Goal: Task Accomplishment & Management: Use online tool/utility

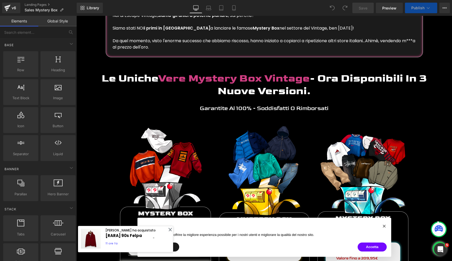
scroll to position [358, 0]
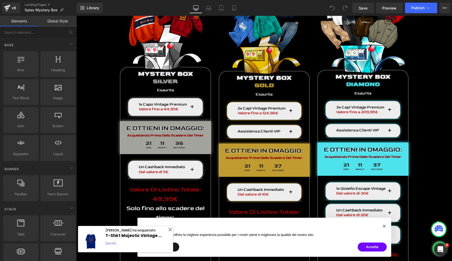
scroll to position [1199, 0]
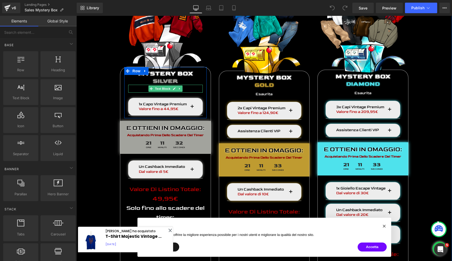
click at [141, 88] on p "Esaurita" at bounding box center [165, 90] width 74 height 5
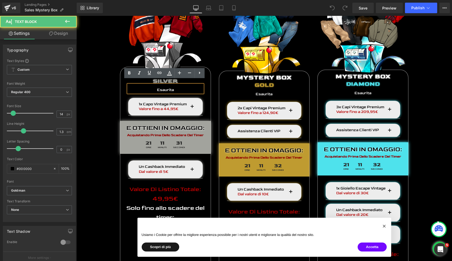
click at [143, 88] on p "Esaurita" at bounding box center [165, 90] width 74 height 5
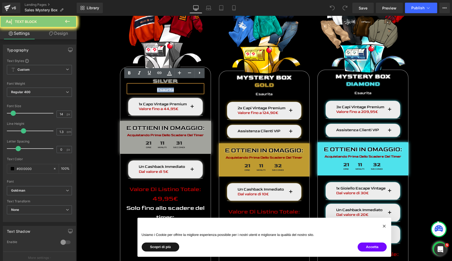
click at [143, 88] on p "Esaurita" at bounding box center [165, 90] width 74 height 5
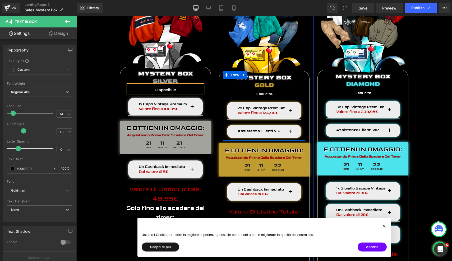
click at [264, 92] on div "Mystery box Heading GOLD Heading Esaurita Text Block 2x Capi Vintage Premium Va…" at bounding box center [264, 106] width 82 height 64
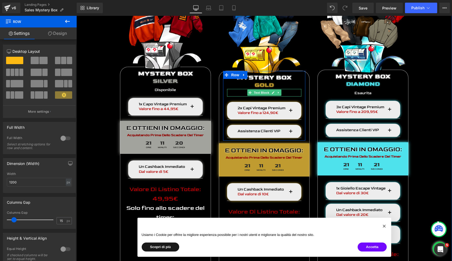
click at [238, 92] on p "Esaurita" at bounding box center [264, 94] width 74 height 5
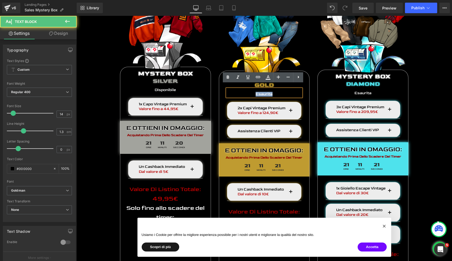
click at [238, 92] on p "Esaurita" at bounding box center [264, 94] width 74 height 5
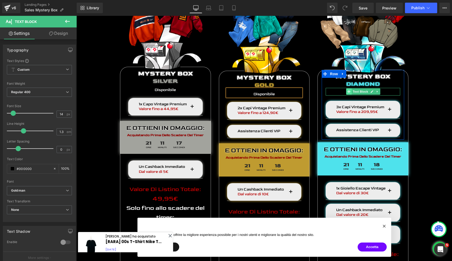
click at [347, 90] on icon at bounding box center [348, 91] width 3 height 3
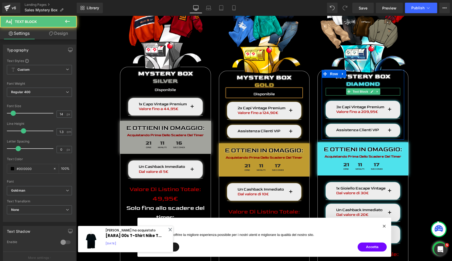
click at [339, 88] on div "Esaurita" at bounding box center [362, 92] width 74 height 8
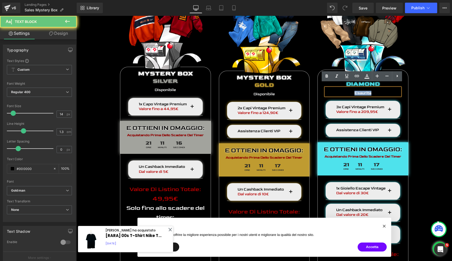
click at [339, 88] on div "Esaurita" at bounding box center [362, 92] width 74 height 8
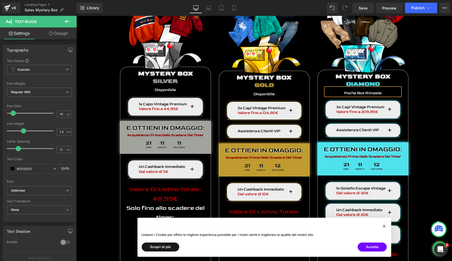
click at [345, 91] on font "Poche Box Rimaste" at bounding box center [362, 93] width 37 height 4
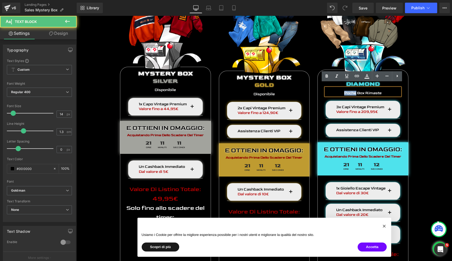
click at [345, 91] on font "Poche Box Rimaste" at bounding box center [362, 93] width 37 height 4
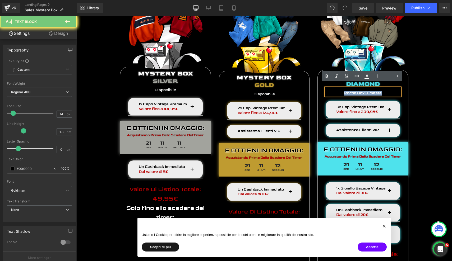
click at [345, 91] on font "Poche Box Rimaste" at bounding box center [362, 93] width 37 height 4
copy font "Poche Box Rimaste"
click at [441, 69] on div "Image Mystery box Heading sILVER Heading Disponibile Text Block 1x Capo Vintage…" at bounding box center [263, 195] width 375 height 425
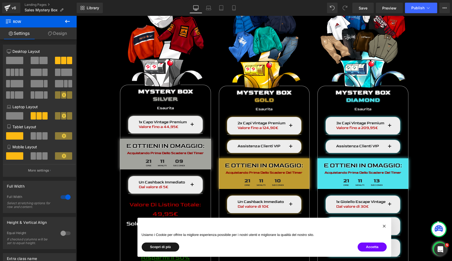
scroll to position [1775, 0]
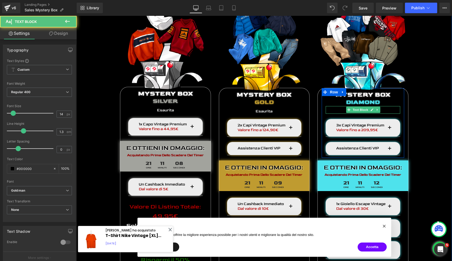
click at [339, 109] on p "Esaurita" at bounding box center [362, 111] width 74 height 5
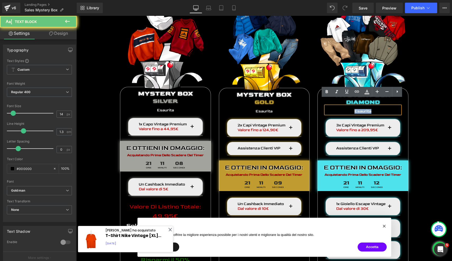
click at [339, 109] on p "Esaurita" at bounding box center [362, 111] width 74 height 5
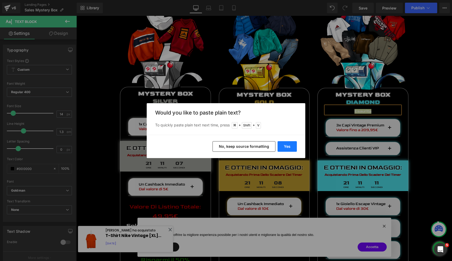
click at [285, 146] on button "Yes" at bounding box center [286, 146] width 19 height 11
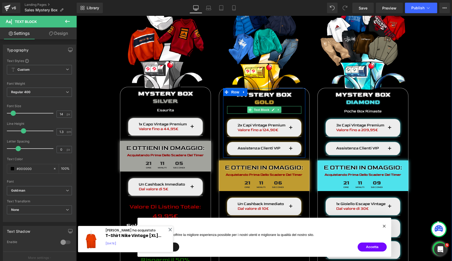
click at [247, 107] on span at bounding box center [250, 110] width 6 height 6
click at [241, 109] on p "Esaurita" at bounding box center [264, 111] width 74 height 5
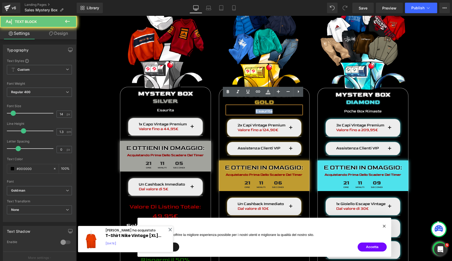
click at [241, 109] on p "Esaurita" at bounding box center [264, 111] width 74 height 5
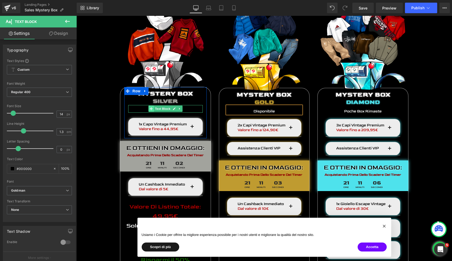
click at [150, 107] on icon at bounding box center [151, 108] width 3 height 3
click at [142, 105] on div "Esaurita Text Block" at bounding box center [165, 109] width 74 height 8
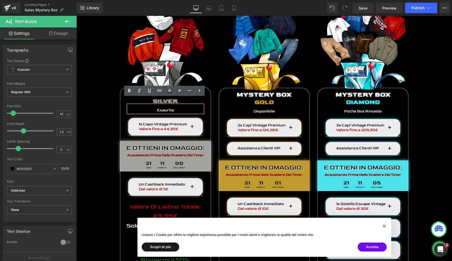
click at [142, 108] on p "Esaurita" at bounding box center [165, 110] width 74 height 5
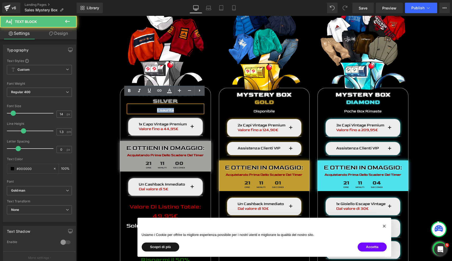
click at [142, 108] on p "Esaurita" at bounding box center [165, 110] width 74 height 5
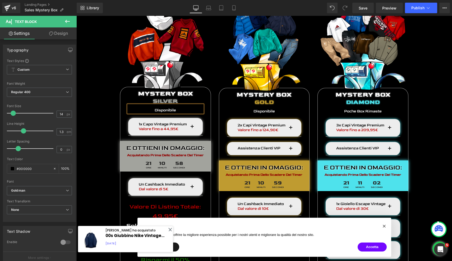
click at [97, 107] on div "Image Mystery box Heading sILVER Heading Disponibile Text Block 1x Capo Vintage…" at bounding box center [263, 208] width 375 height 430
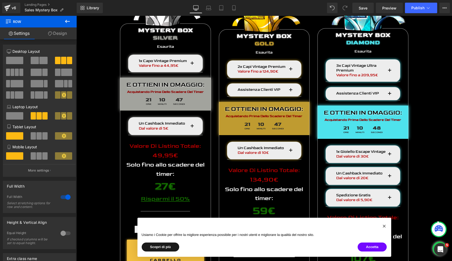
scroll to position [497, 0]
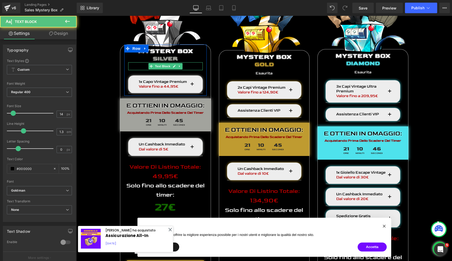
click at [142, 65] on p "Esaurita" at bounding box center [165, 67] width 74 height 5
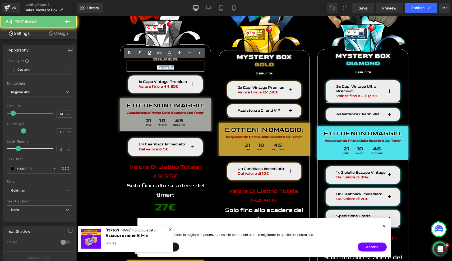
click at [142, 65] on p "Esaurita" at bounding box center [165, 67] width 74 height 5
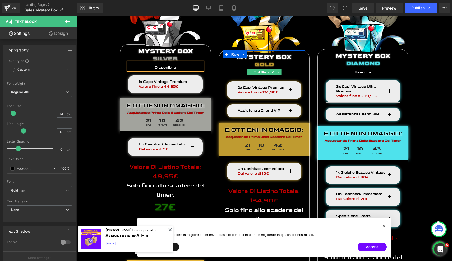
click at [243, 71] on p "Esaurita" at bounding box center [264, 73] width 74 height 5
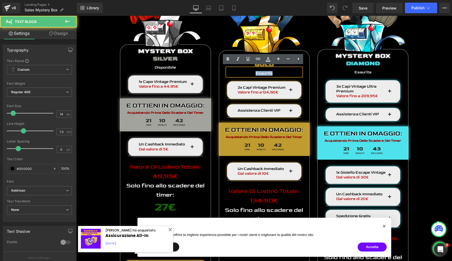
click at [243, 71] on p "Esaurita" at bounding box center [264, 73] width 74 height 5
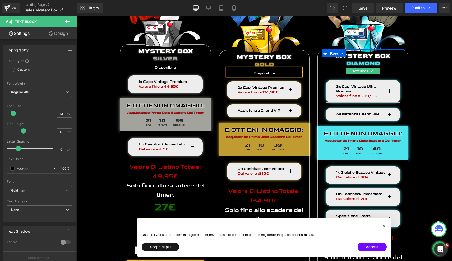
click at [337, 70] on p "Esaurita" at bounding box center [362, 72] width 74 height 5
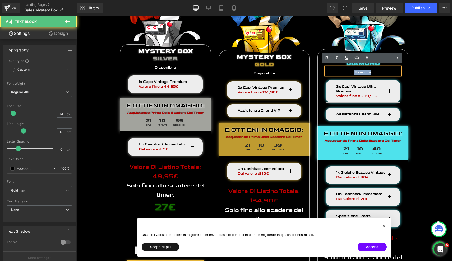
click at [337, 70] on p "Esaurita" at bounding box center [362, 72] width 74 height 5
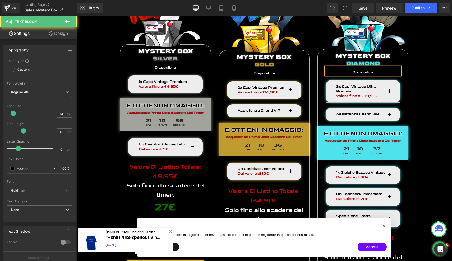
click at [346, 71] on p "Disponibile" at bounding box center [362, 72] width 74 height 5
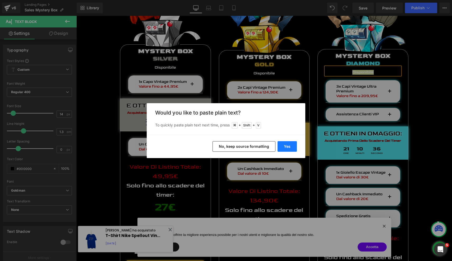
click at [288, 146] on button "Yes" at bounding box center [286, 146] width 19 height 11
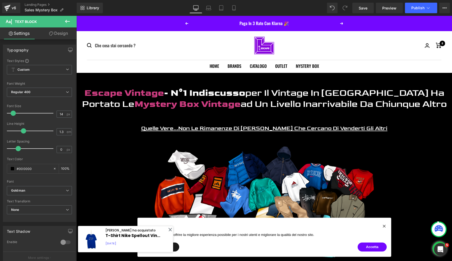
scroll to position [0, 0]
click at [414, 10] on button "Publish" at bounding box center [421, 8] width 32 height 11
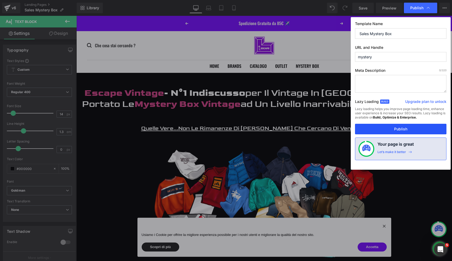
click at [393, 129] on button "Publish" at bounding box center [400, 129] width 91 height 11
